Goal: Use online tool/utility: Utilize a website feature to perform a specific function

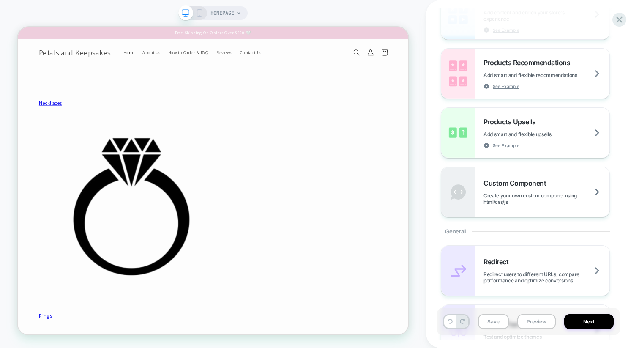
scroll to position [161, 0]
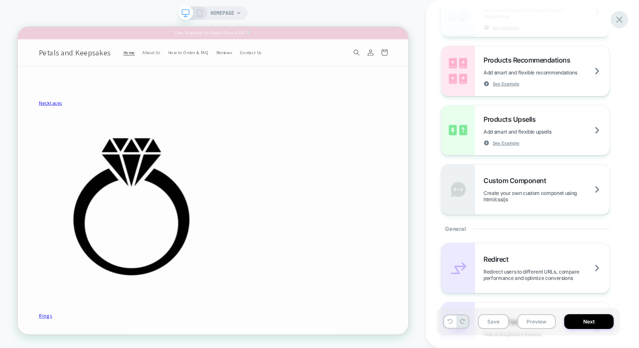
click at [616, 18] on icon at bounding box center [619, 19] width 11 height 11
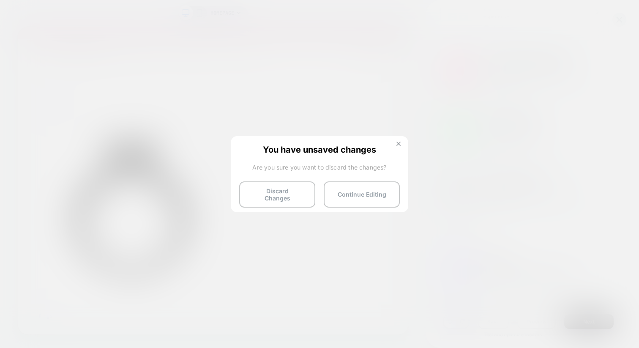
click at [397, 142] on img at bounding box center [398, 144] width 4 height 4
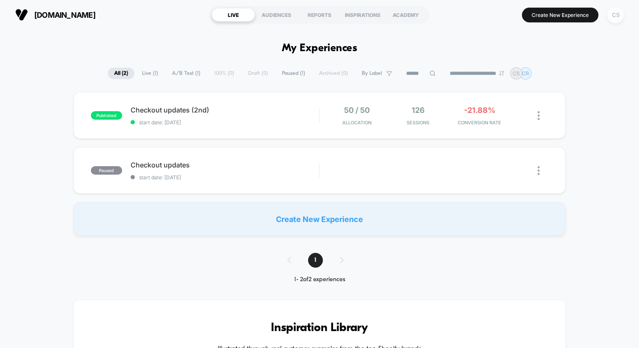
click at [617, 16] on div "CS" at bounding box center [615, 15] width 16 height 16
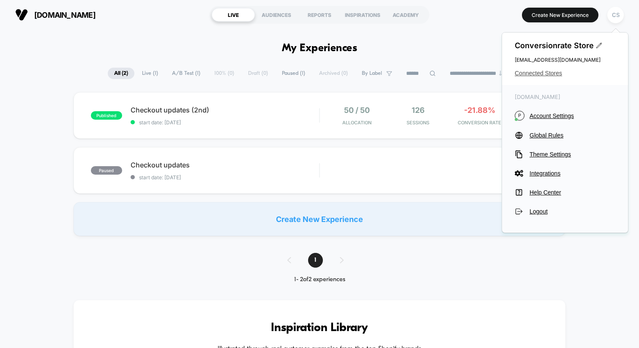
click at [542, 72] on span "Connected Stores" at bounding box center [565, 73] width 101 height 7
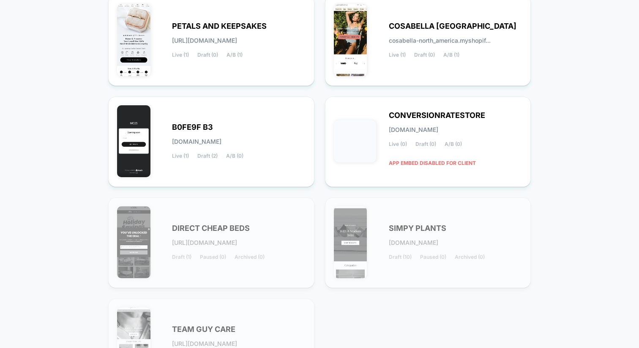
scroll to position [118, 0]
click at [275, 151] on div "B0FE9F B3 b0fe9f-b3.myshopify.com Live (1) Draft (2) A/B (0)" at bounding box center [239, 141] width 134 height 35
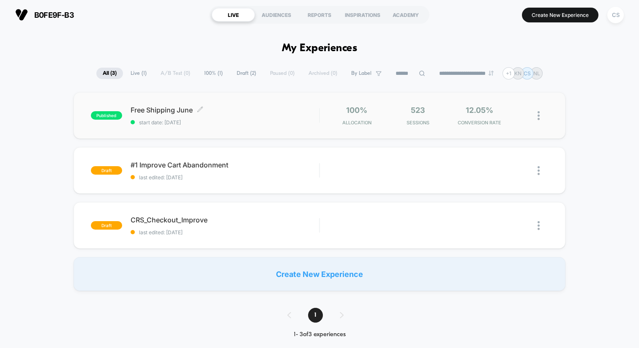
scroll to position [25, 0]
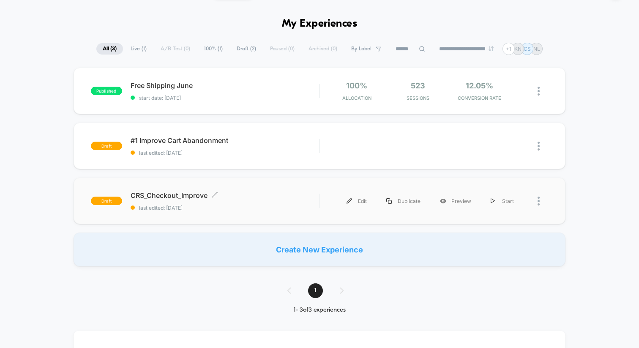
click at [237, 195] on span "CRS_Checkout_Improve Click to edit experience details" at bounding box center [225, 195] width 188 height 8
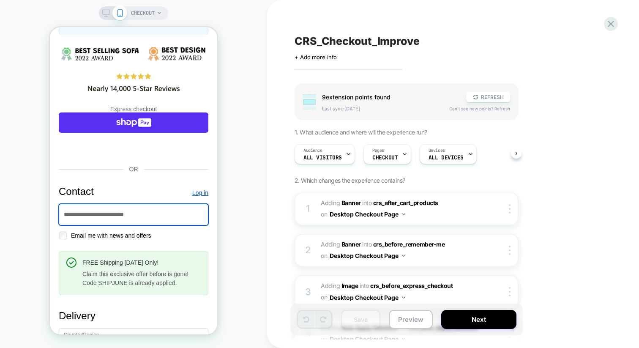
scroll to position [357, 0]
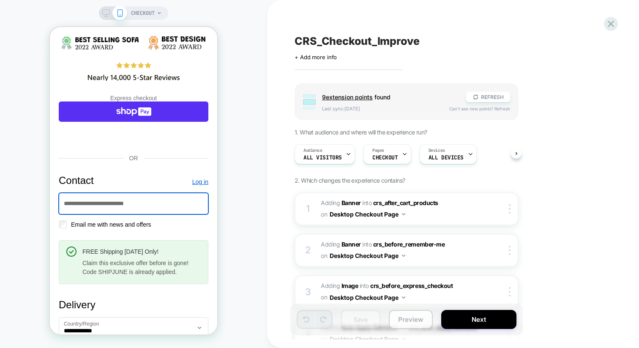
click at [410, 325] on button "Preview" at bounding box center [411, 319] width 44 height 19
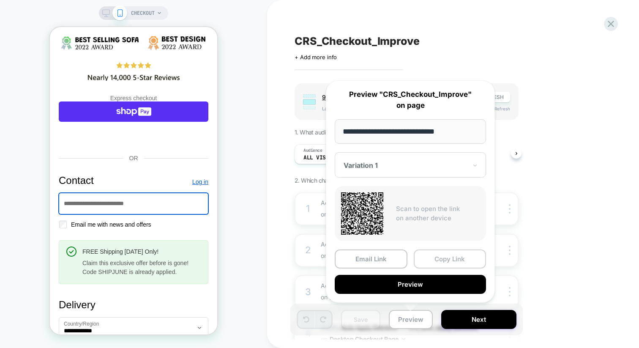
click at [448, 260] on button "Copy Link" at bounding box center [450, 258] width 73 height 19
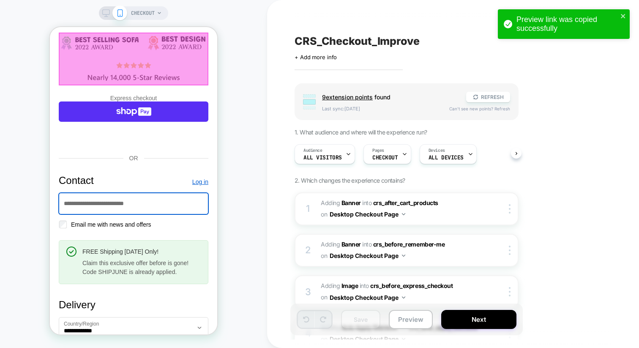
click at [104, 13] on icon at bounding box center [106, 13] width 8 height 8
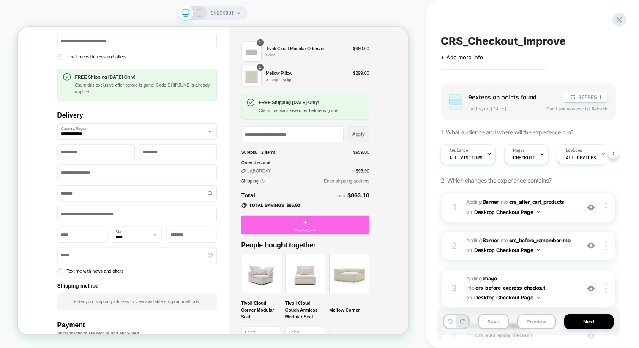
scroll to position [307, 0]
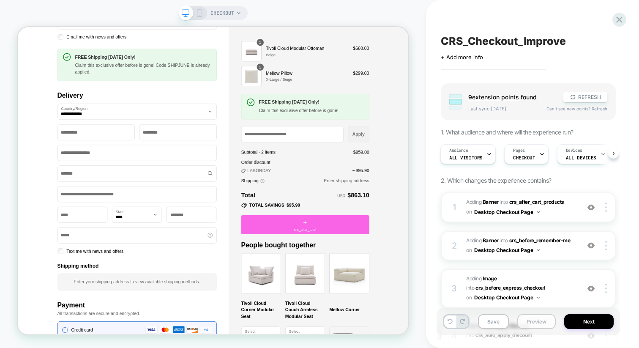
click at [541, 322] on button "Preview" at bounding box center [536, 321] width 38 height 15
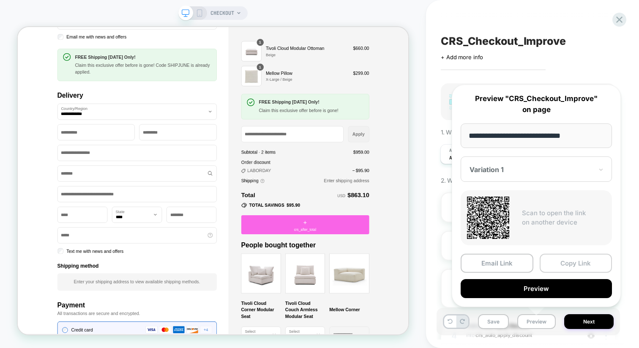
click at [563, 264] on button "Copy Link" at bounding box center [576, 263] width 73 height 19
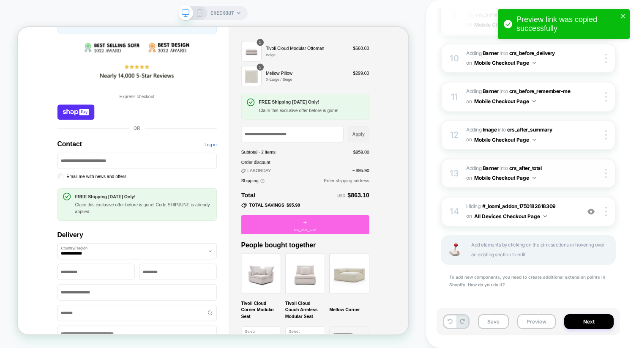
scroll to position [119, 0]
